Goal: Obtain resource: Download file/media

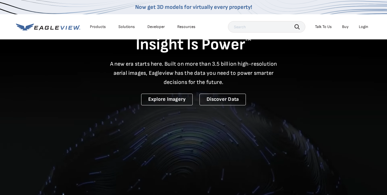
scroll to position [29, 0]
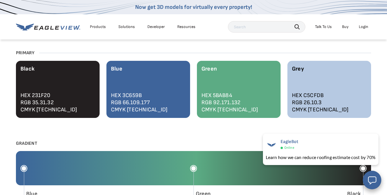
scroll to position [581, 0]
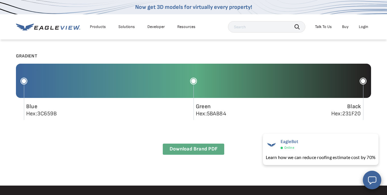
click at [188, 150] on link "Download Brand PDF" at bounding box center [194, 148] width 62 height 11
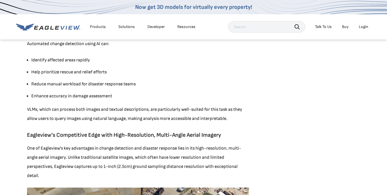
scroll to position [407, 0]
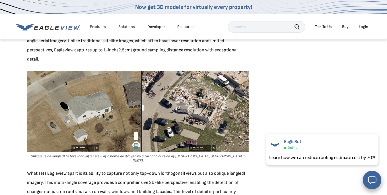
click at [50, 103] on img at bounding box center [138, 111] width 222 height 81
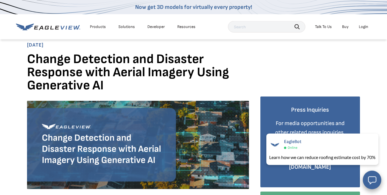
scroll to position [0, 0]
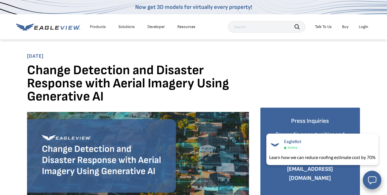
click at [58, 28] on icon at bounding box center [48, 26] width 64 height 7
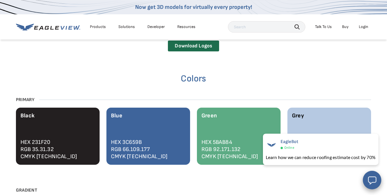
scroll to position [436, 0]
